Goal: Task Accomplishment & Management: Complete application form

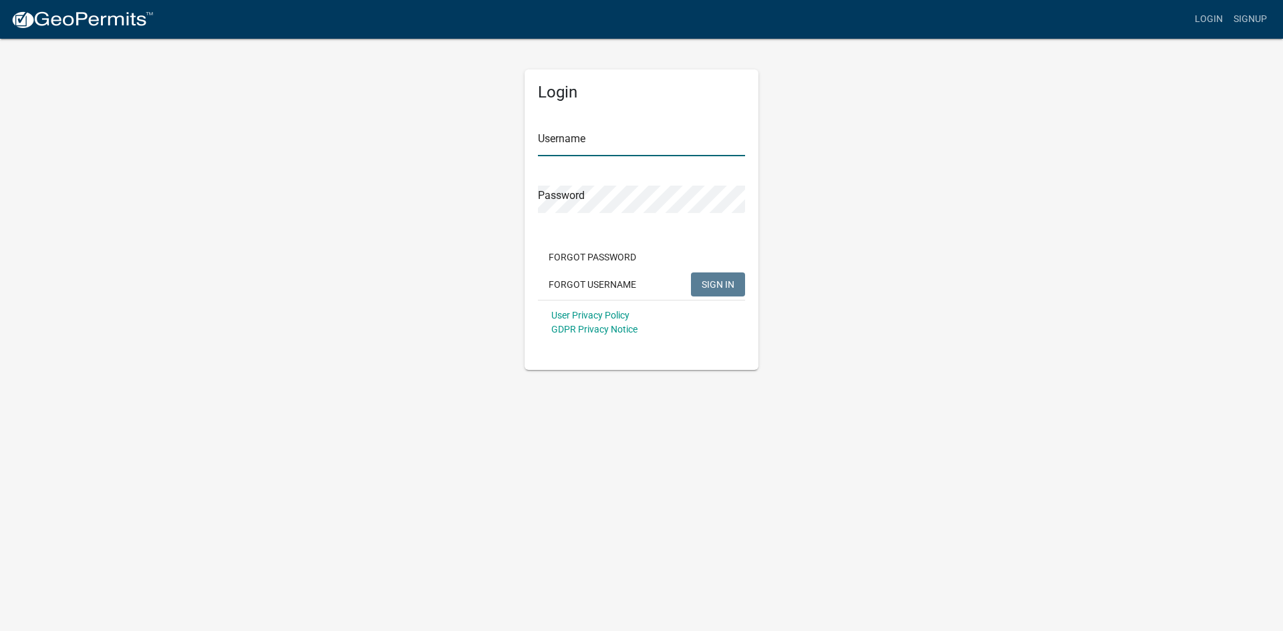
click at [632, 148] on input "Username" at bounding box center [641, 142] width 207 height 27
type input "[EMAIL_ADDRESS][DOMAIN_NAME]"
click at [730, 291] on button "SIGN IN" at bounding box center [718, 285] width 54 height 24
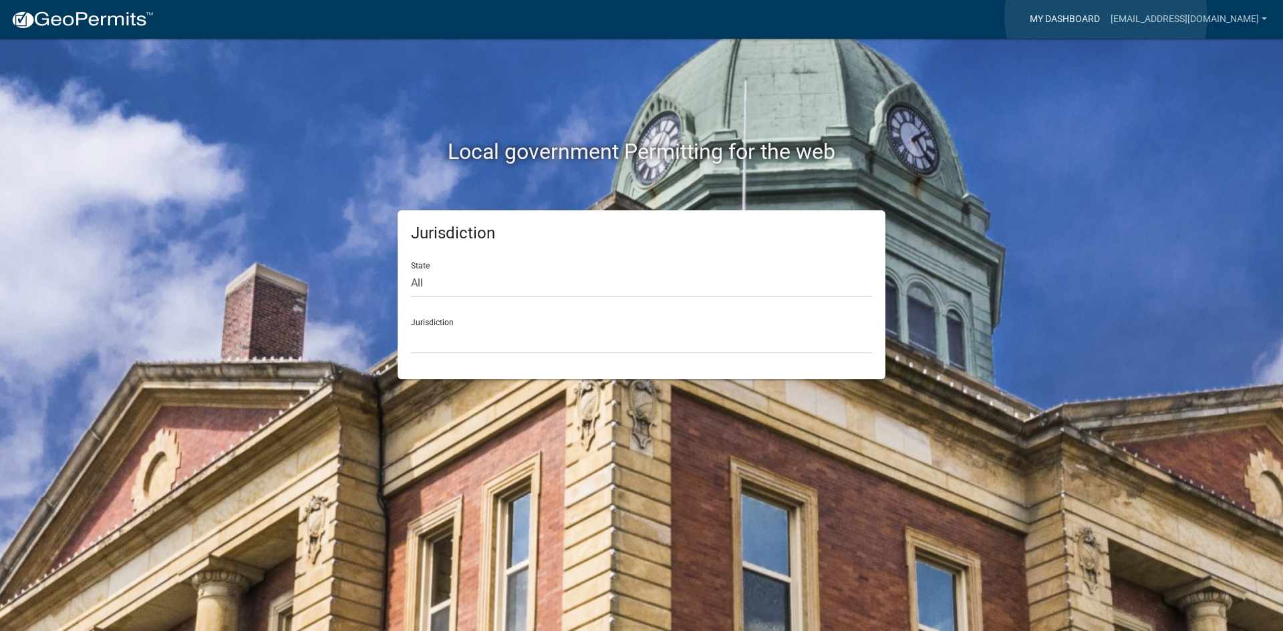
click at [1105, 17] on link "My Dashboard" at bounding box center [1064, 19] width 81 height 25
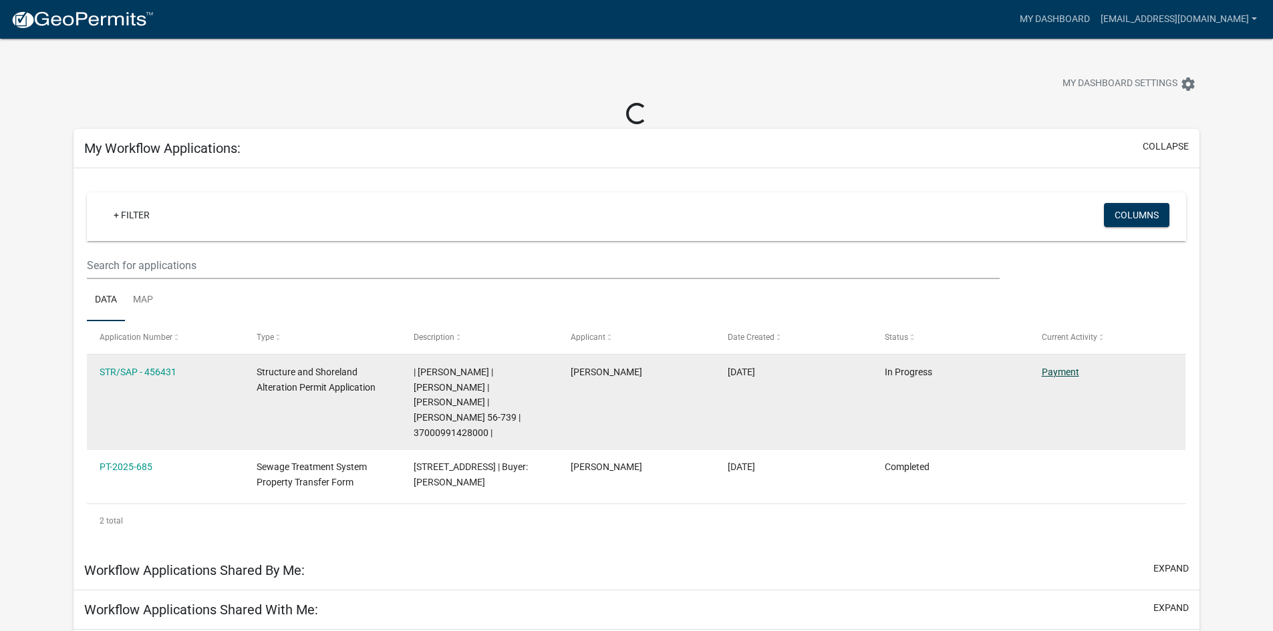
click at [1058, 373] on link "Payment" at bounding box center [1060, 372] width 37 height 11
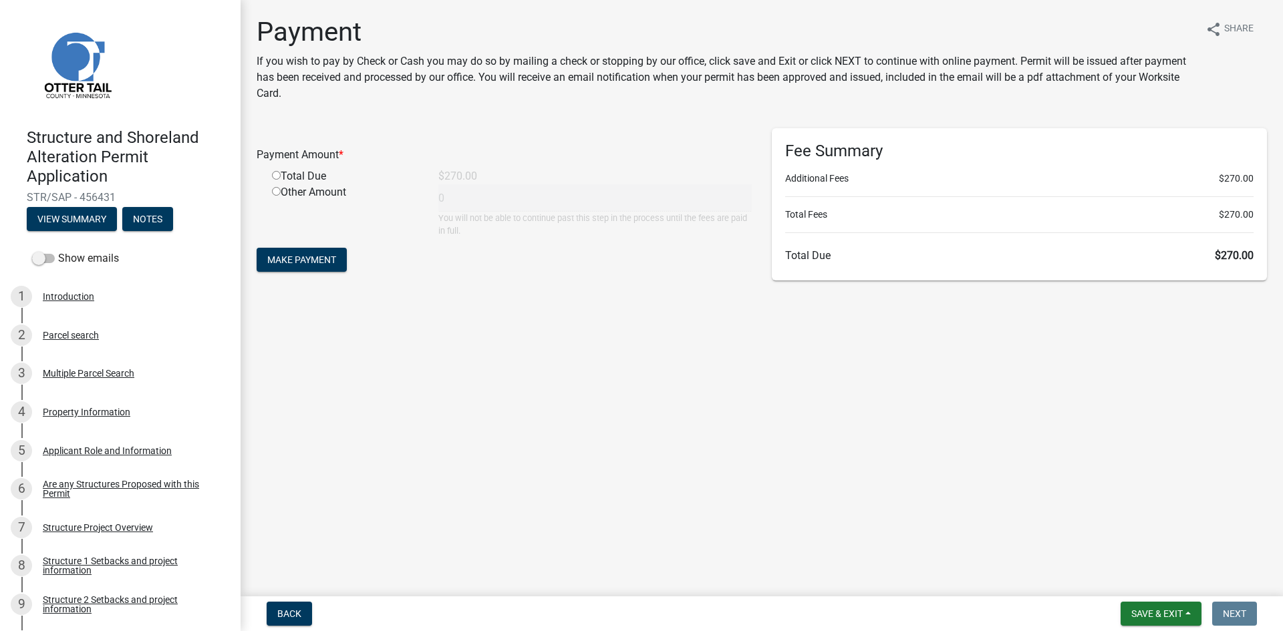
click at [277, 174] on input "radio" at bounding box center [276, 175] width 9 height 9
radio input "true"
type input "270"
click at [310, 265] on span "Make Payment" at bounding box center [301, 260] width 69 height 11
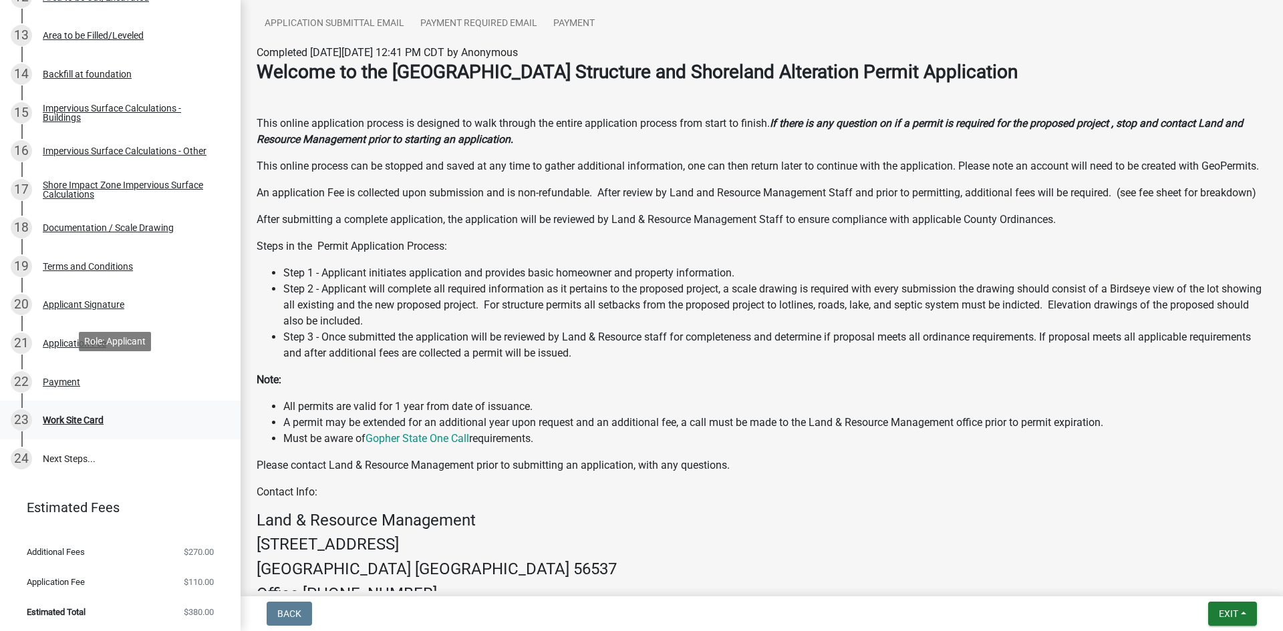
scroll to position [724, 0]
click at [87, 421] on div "Work Site Card" at bounding box center [73, 418] width 61 height 9
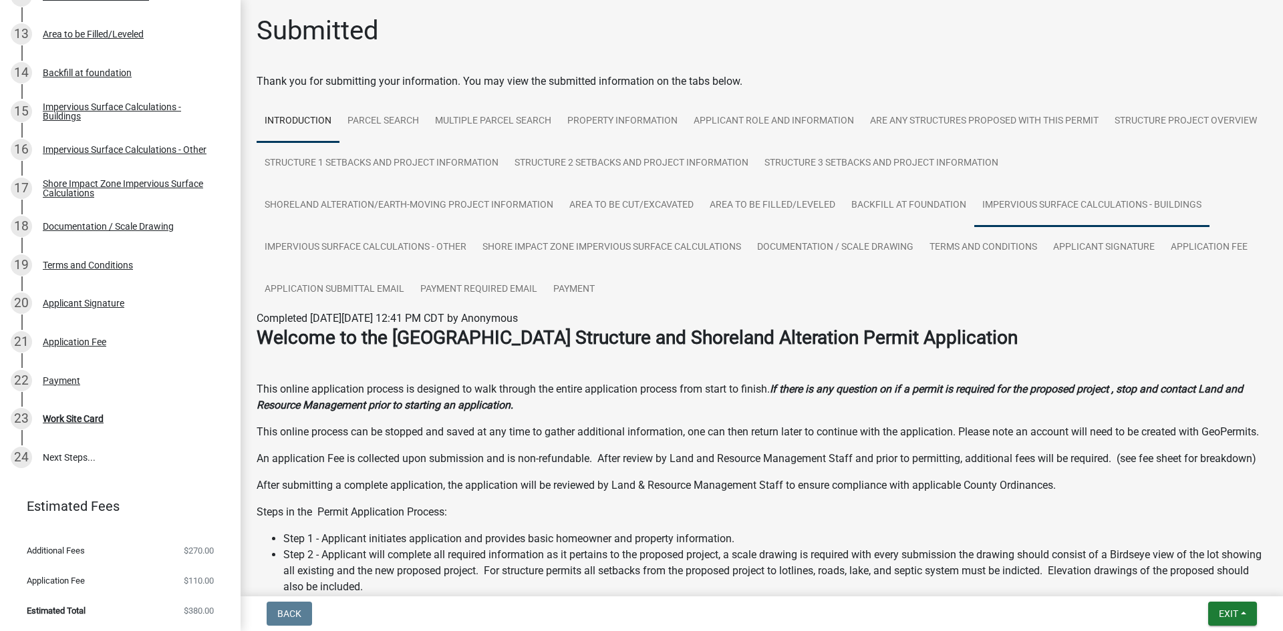
scroll to position [0, 0]
click at [61, 456] on link "24 Next Steps..." at bounding box center [120, 457] width 241 height 39
click at [31, 452] on link "24 Next Steps..." at bounding box center [120, 457] width 241 height 39
click at [72, 379] on div "Payment" at bounding box center [61, 380] width 37 height 9
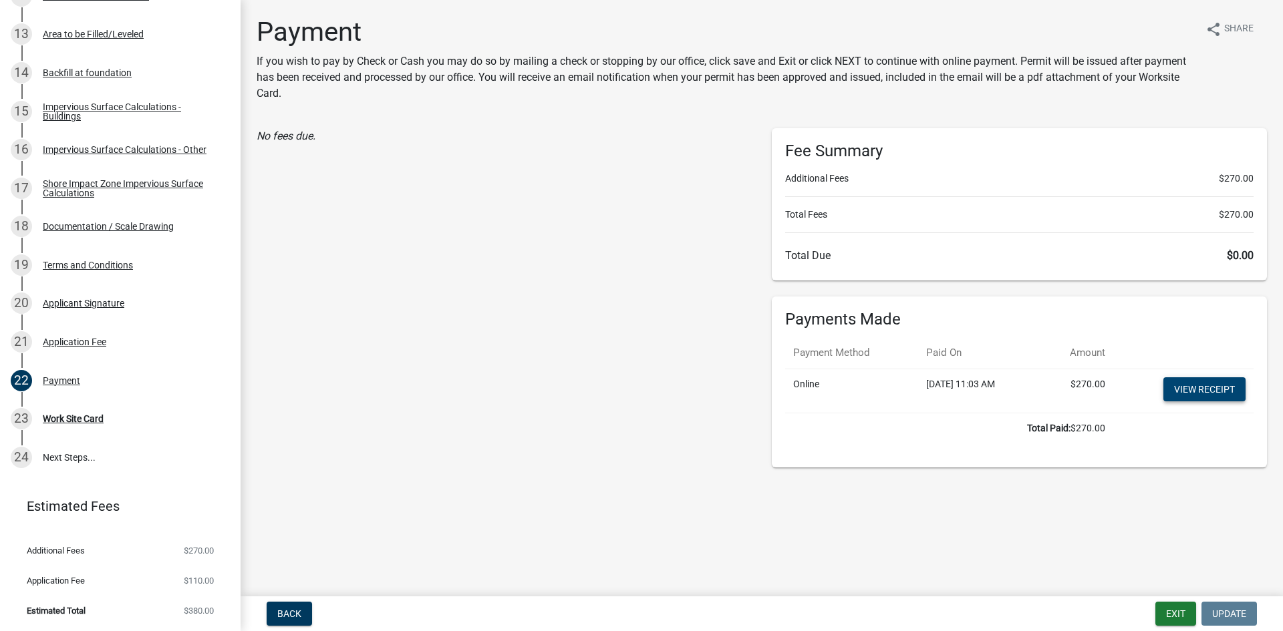
click at [1211, 391] on link "View receipt" at bounding box center [1204, 389] width 82 height 24
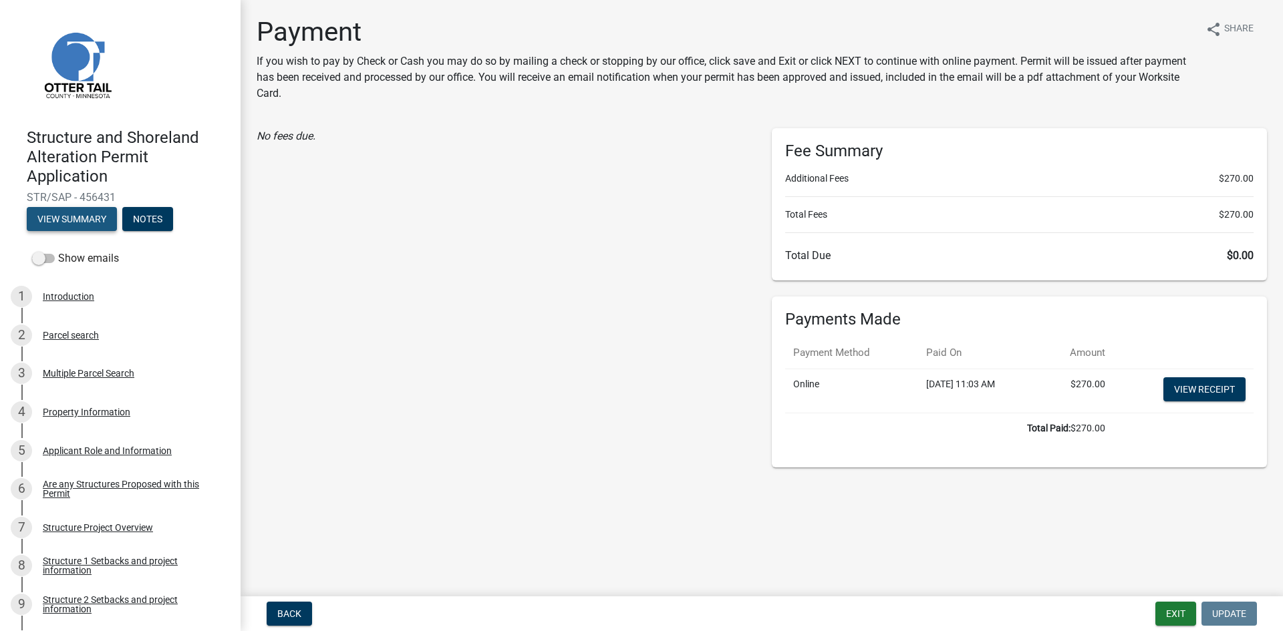
click at [77, 217] on button "View Summary" at bounding box center [72, 219] width 90 height 24
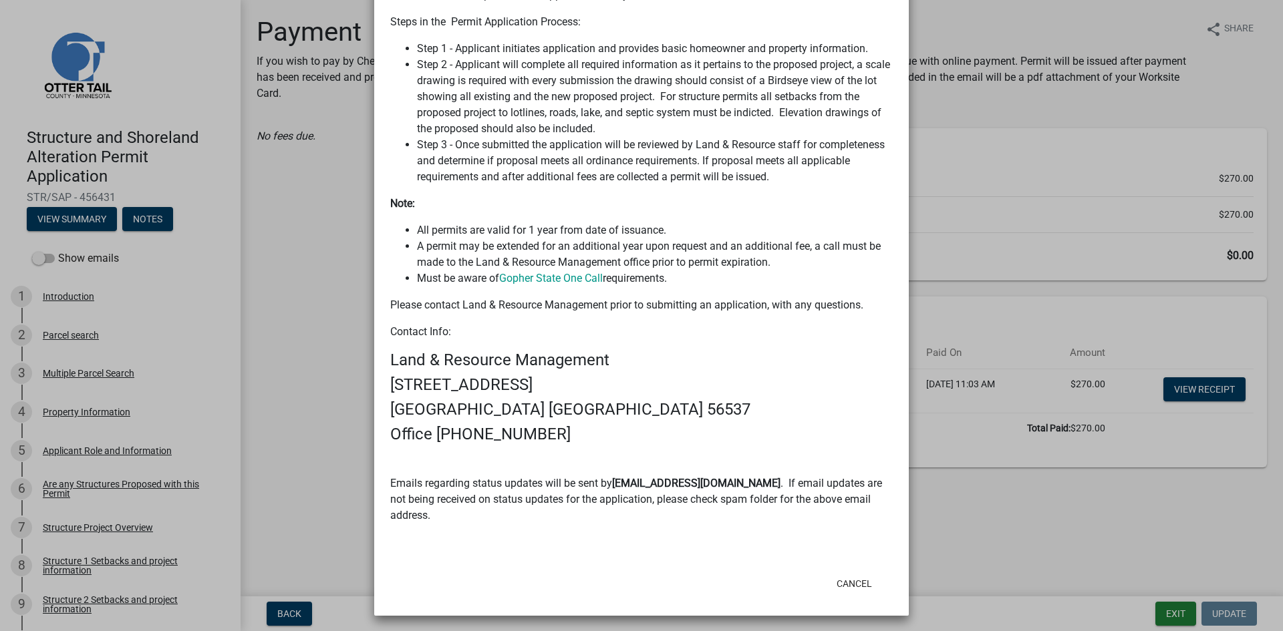
scroll to position [810, 0]
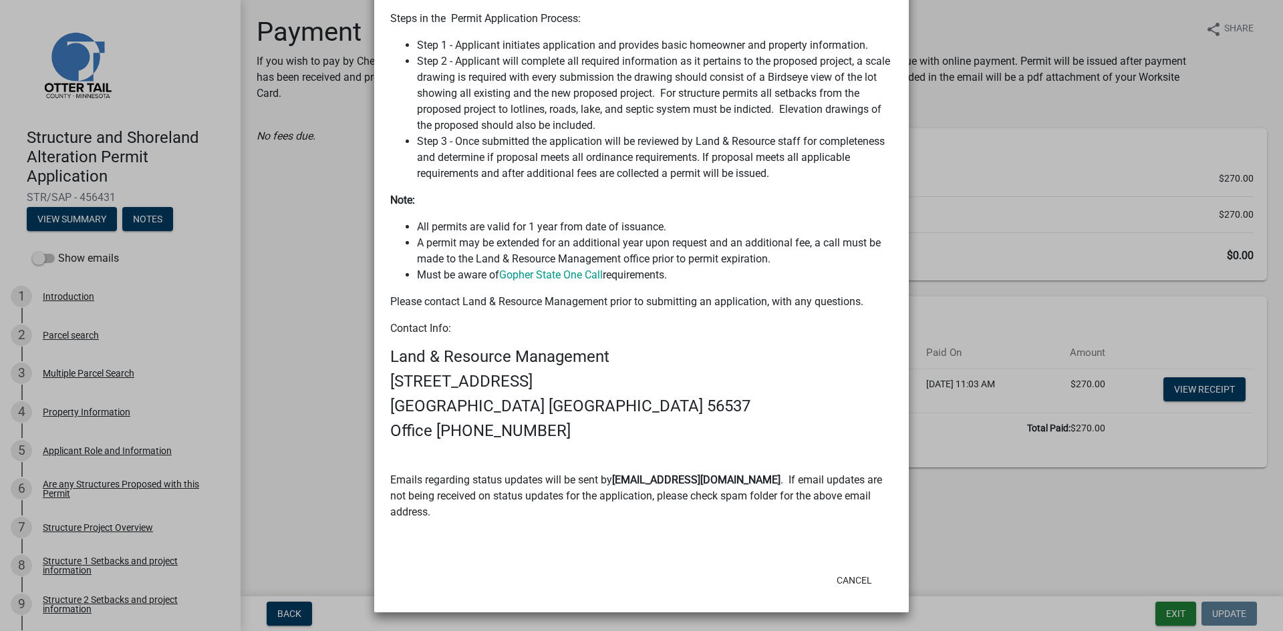
click at [1176, 617] on ngb-modal-window "Summary × Printer Friendly Introduction Parcel search Multiple Parcel Search Pr…" at bounding box center [641, 315] width 1283 height 631
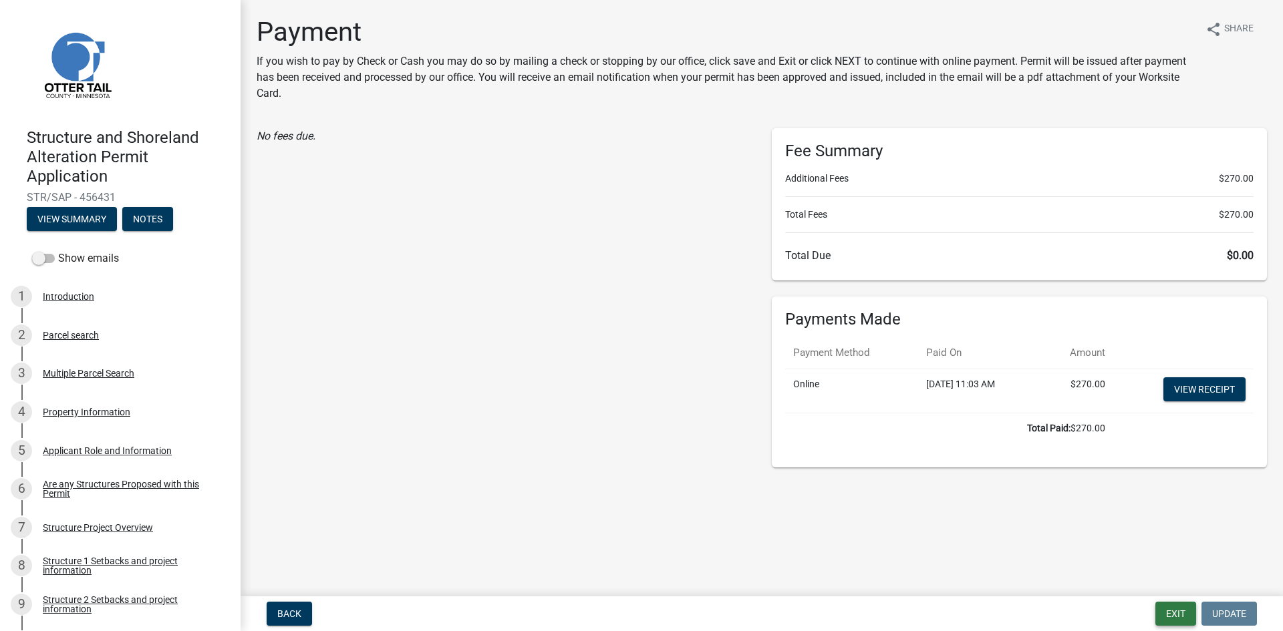
click at [1176, 615] on button "Exit" at bounding box center [1175, 614] width 41 height 24
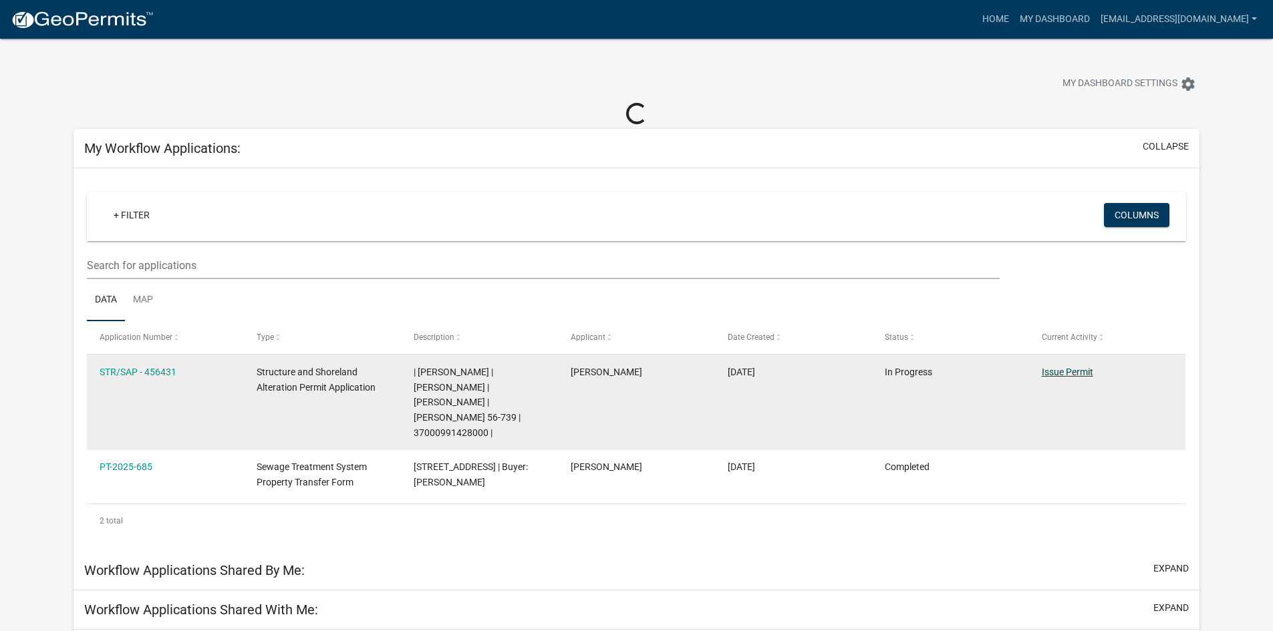
click at [1082, 373] on link "Issue Permit" at bounding box center [1067, 372] width 51 height 11
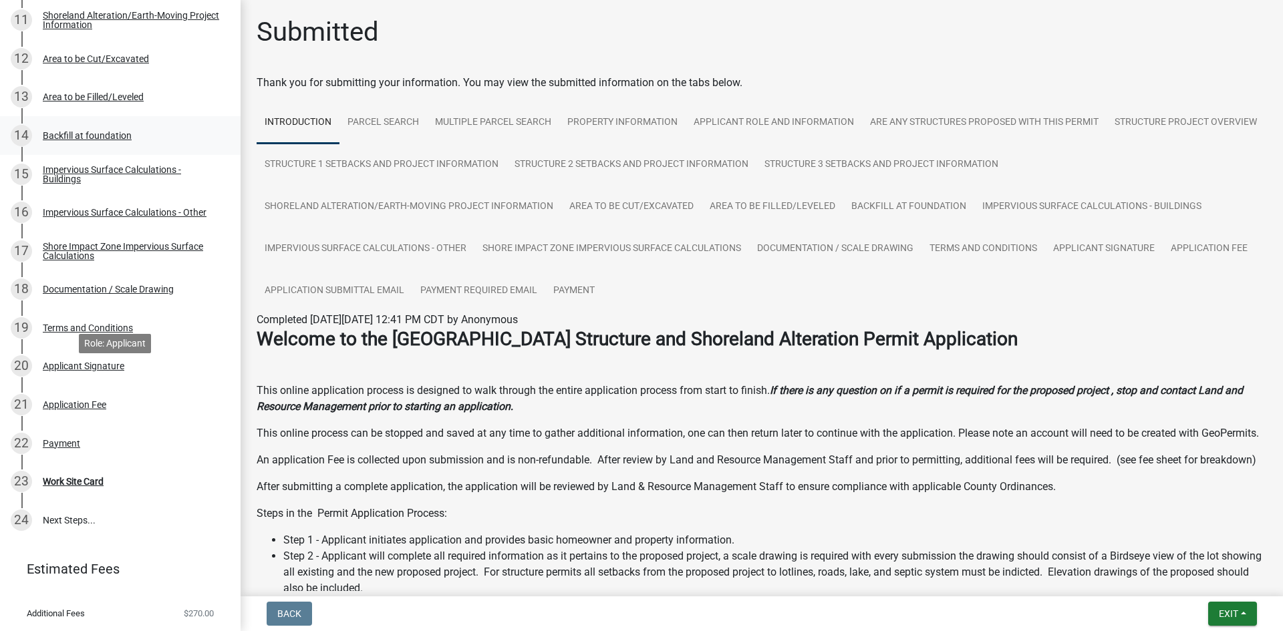
scroll to position [724, 0]
